Goal: Information Seeking & Learning: Learn about a topic

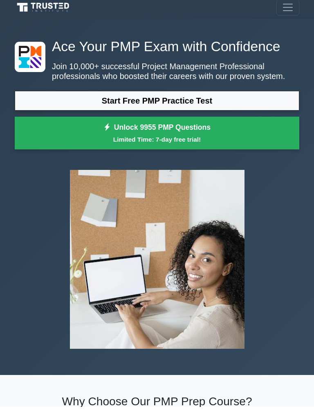
click at [191, 107] on link "Start Free PMP Practice Test" at bounding box center [157, 105] width 285 height 20
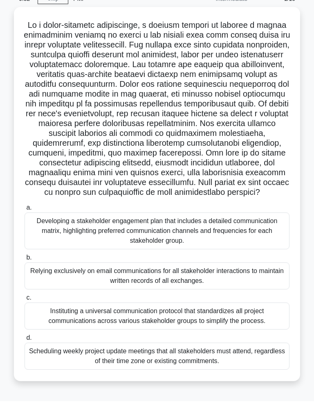
scroll to position [47, 0]
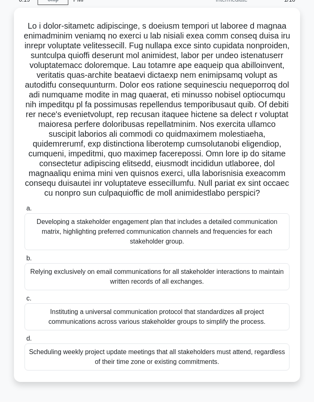
click at [244, 238] on div "Developing a stakeholder engagement plan that includes a detailed communication…" at bounding box center [157, 240] width 265 height 37
click at [25, 220] on input "a. Developing a stakeholder engagement plan that includes a detailed communicat…" at bounding box center [25, 217] width 0 height 5
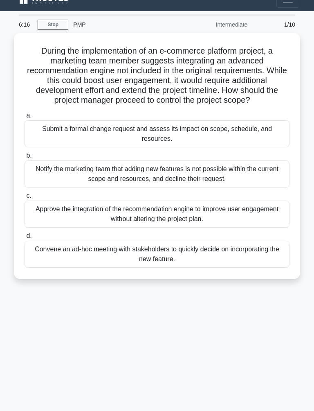
scroll to position [11, 0]
click at [268, 226] on div "Approve the integration of the recommendation engine to improve user engagement…" at bounding box center [157, 214] width 265 height 27
click at [25, 199] on input "c. Approve the integration of the recommendation engine to improve user engagem…" at bounding box center [25, 196] width 0 height 5
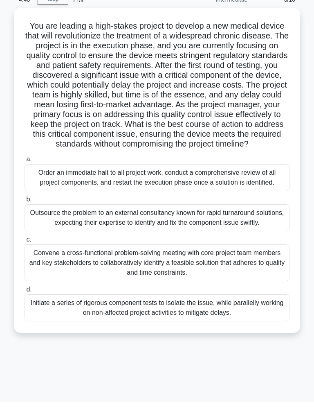
scroll to position [28, 0]
click at [238, 290] on div "Convene a cross-functional problem-solving meeting with core project team membe…" at bounding box center [157, 271] width 265 height 37
click at [25, 251] on input "c. Convene a cross-functional problem-solving meeting with core project team me…" at bounding box center [25, 248] width 0 height 5
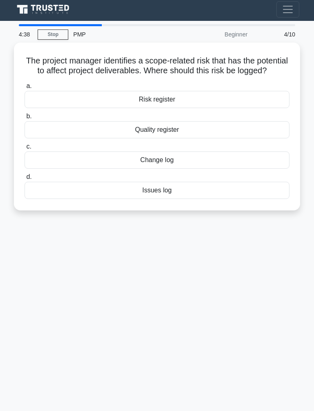
scroll to position [0, 0]
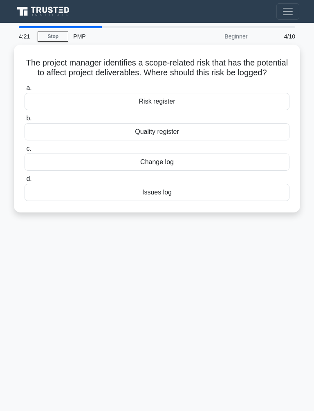
click at [257, 201] on div "Issues log" at bounding box center [157, 192] width 265 height 17
click at [25, 182] on input "d. Issues log" at bounding box center [25, 178] width 0 height 5
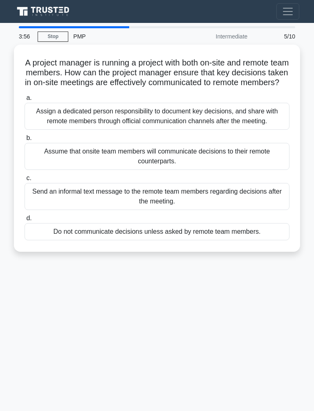
click at [271, 130] on div "Assign a dedicated person responsibility to document key decisions, and share w…" at bounding box center [157, 116] width 265 height 27
click at [25, 101] on input "a. Assign a dedicated person responsibility to document key decisions, and shar…" at bounding box center [25, 97] width 0 height 5
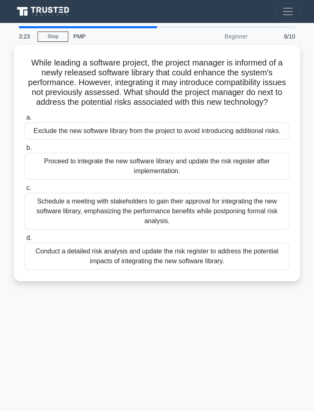
click at [220, 230] on div "Schedule a meeting with stakeholders to gain their approval for integrating the…" at bounding box center [157, 211] width 265 height 37
click at [25, 191] on input "c. Schedule a meeting with stakeholders to gain their approval for integrating …" at bounding box center [25, 187] width 0 height 5
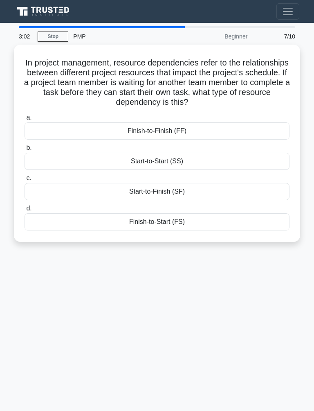
click at [228, 218] on div "Finish-to-Start (FS)" at bounding box center [157, 221] width 265 height 17
click at [25, 211] on input "d. Finish-to-Start (FS)" at bounding box center [25, 208] width 0 height 5
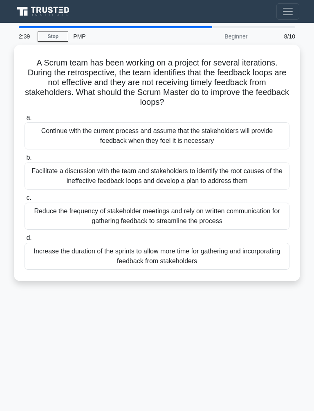
click at [203, 169] on div "Facilitate a discussion with the team and stakeholders to identify the root cau…" at bounding box center [157, 176] width 265 height 27
click at [25, 160] on input "b. Facilitate a discussion with the team and stakeholders to identify the root …" at bounding box center [25, 157] width 0 height 5
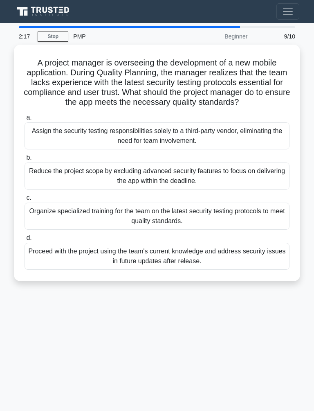
click at [222, 221] on div "Organize specialized training for the team on the latest security testing proto…" at bounding box center [157, 216] width 265 height 27
click at [25, 201] on input "c. Organize specialized training for the team on the latest security testing pr…" at bounding box center [25, 197] width 0 height 5
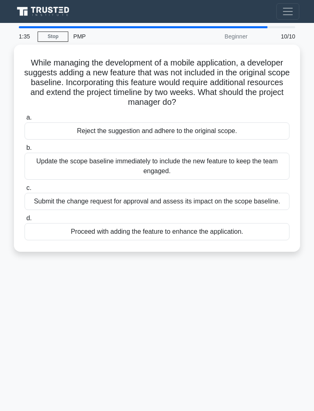
click at [222, 200] on div "Submit the change request for approval and assess its impact on the scope basel…" at bounding box center [157, 201] width 265 height 17
click at [25, 191] on input "c. Submit the change request for approval and assess its impact on the scope ba…" at bounding box center [25, 187] width 0 height 5
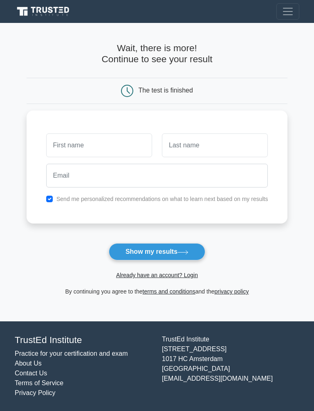
click at [107, 146] on input "text" at bounding box center [99, 145] width 106 height 24
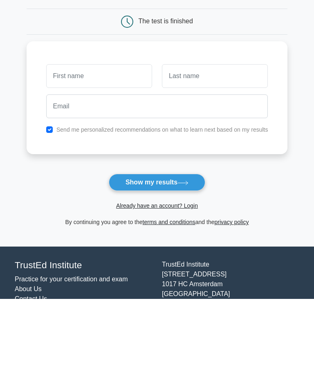
click at [175, 243] on button "Show my results" at bounding box center [157, 251] width 97 height 17
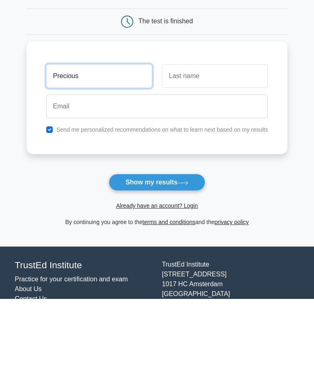
type input "Precious"
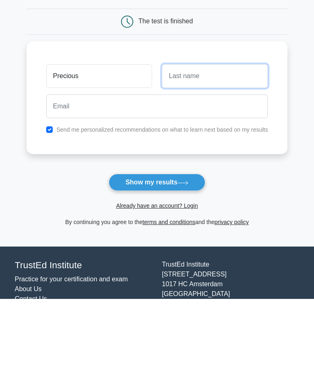
click at [239, 133] on input "text" at bounding box center [215, 145] width 106 height 24
type input "Mwikali"
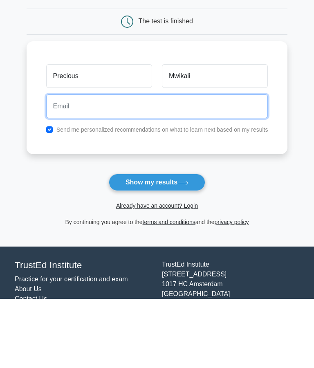
click at [206, 164] on input "email" at bounding box center [157, 176] width 222 height 24
type input "princelucas@gmail.com"
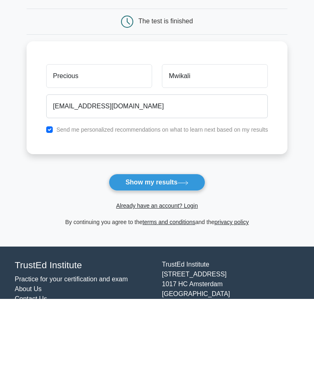
click at [180, 243] on button "Show my results" at bounding box center [157, 251] width 97 height 17
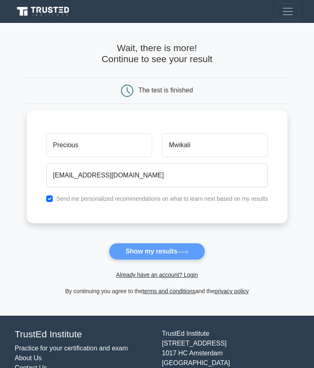
scroll to position [37, 0]
